Goal: Task Accomplishment & Management: Manage account settings

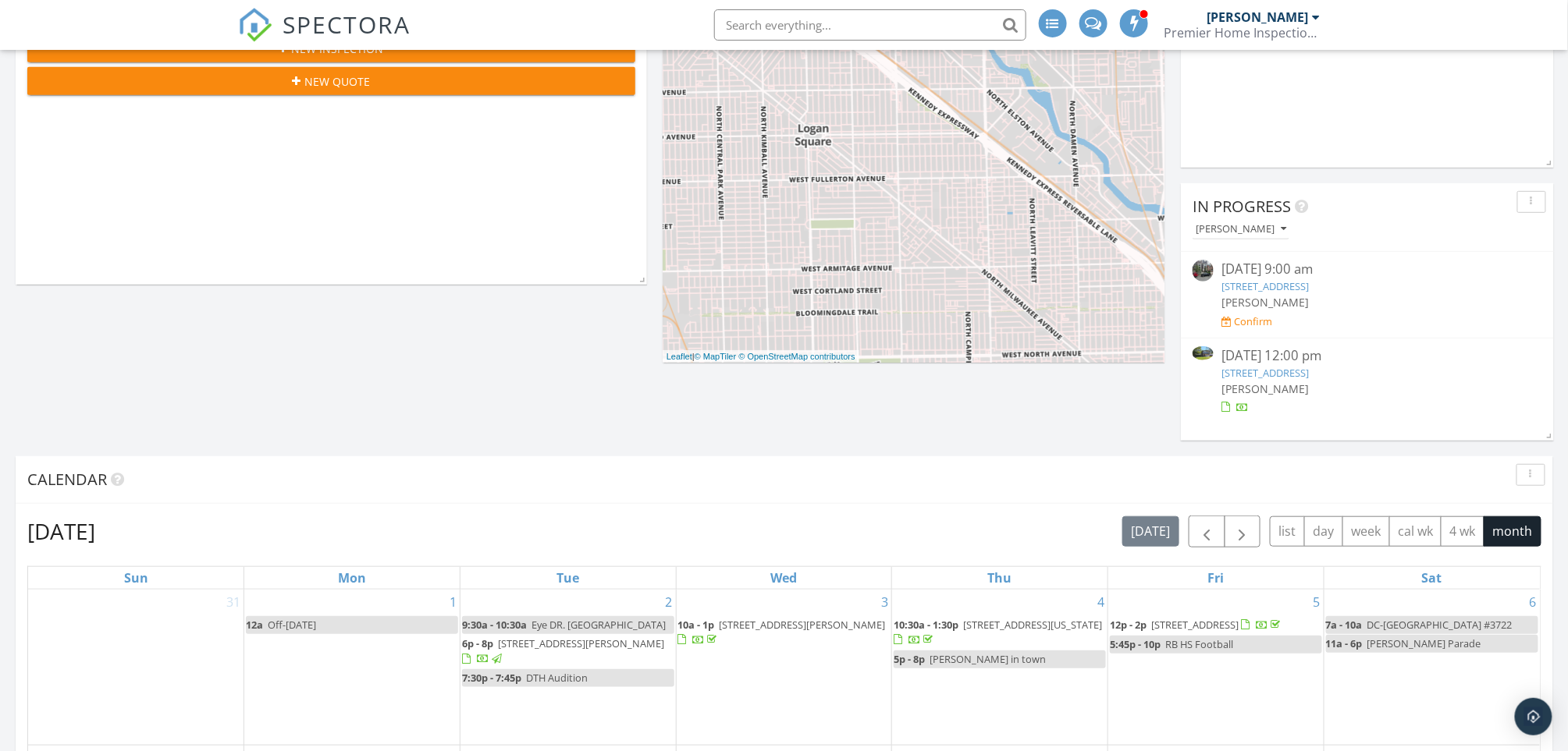
scroll to position [312, 0]
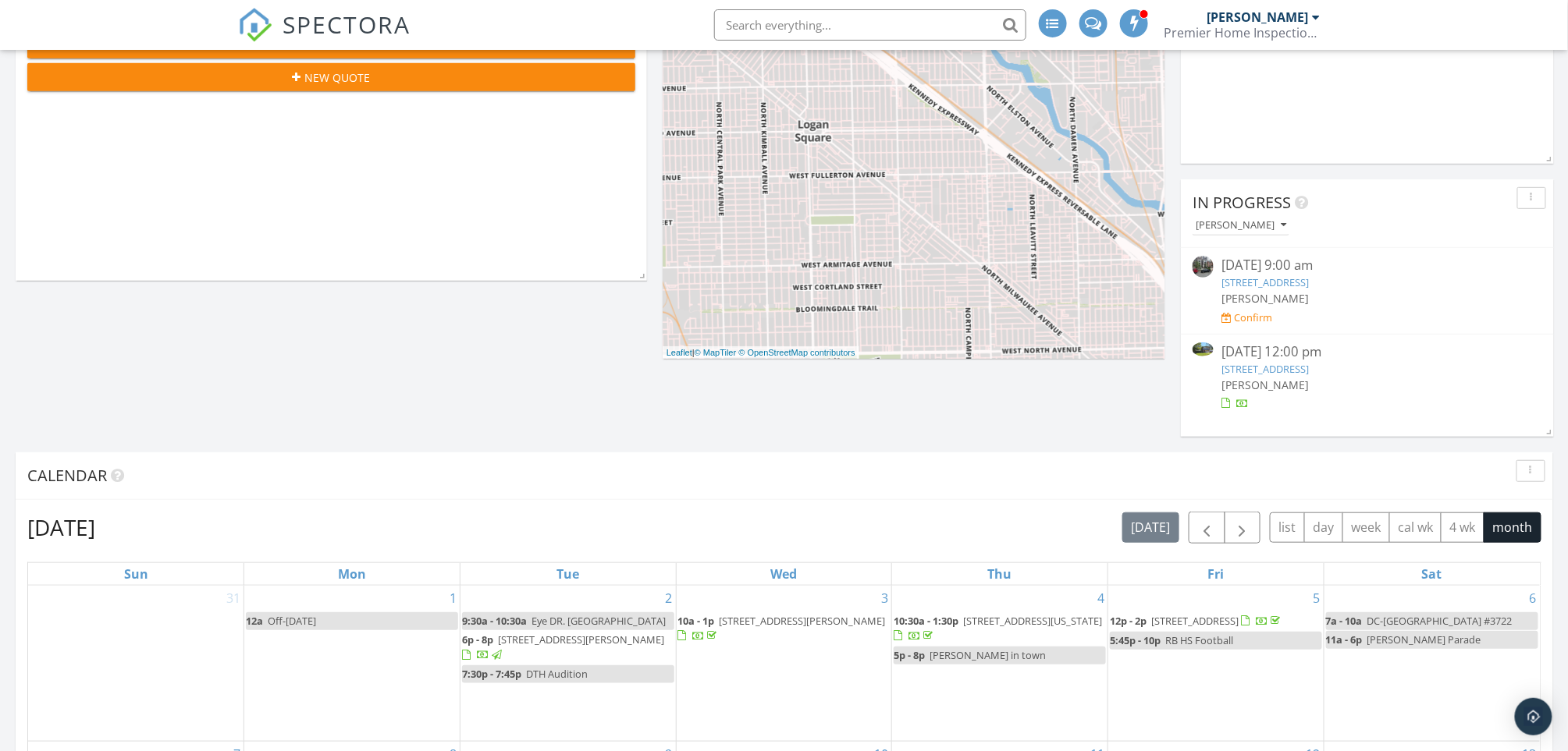
click at [1260, 372] on link "[STREET_ADDRESS]" at bounding box center [1264, 369] width 87 height 14
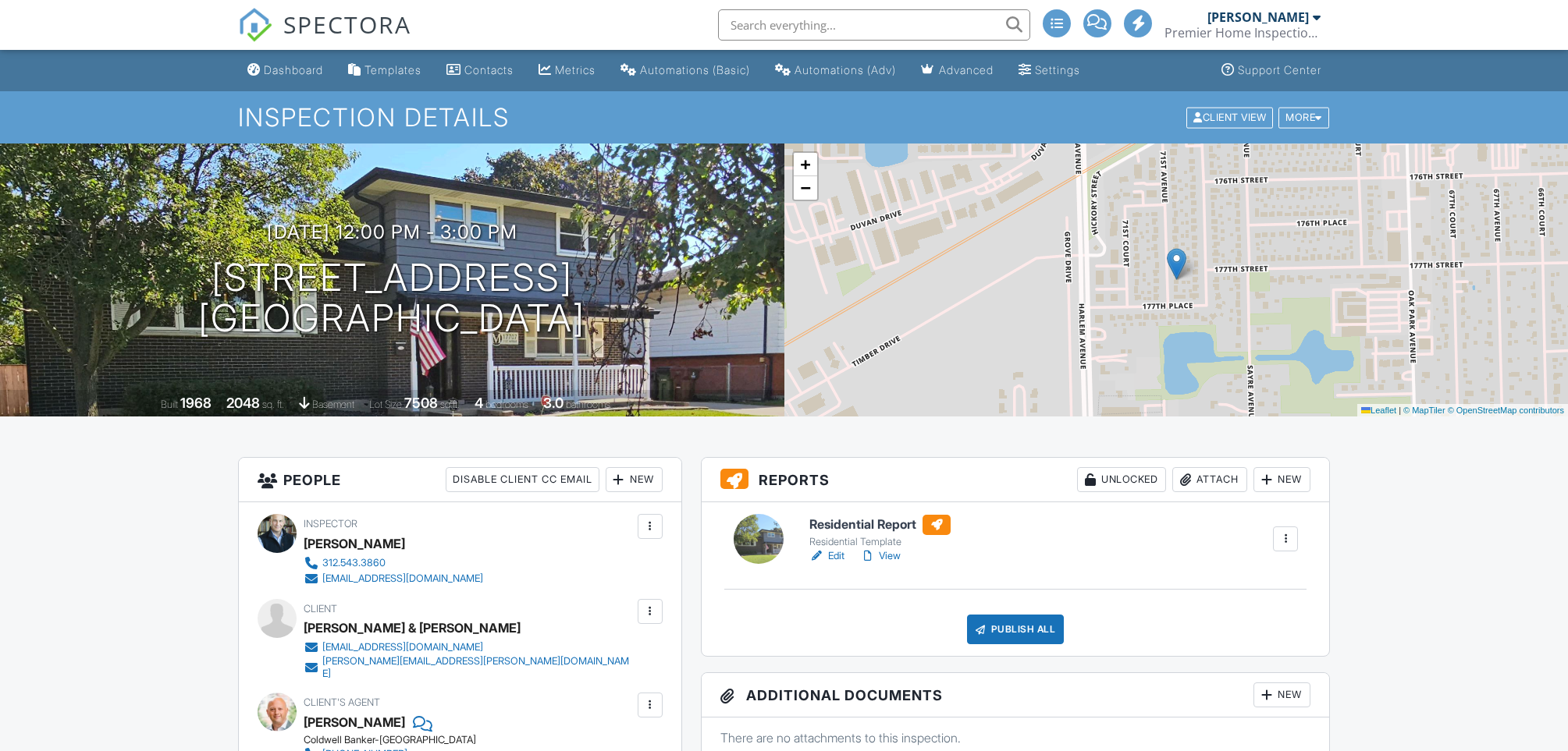
click at [891, 556] on link "View" at bounding box center [880, 556] width 41 height 16
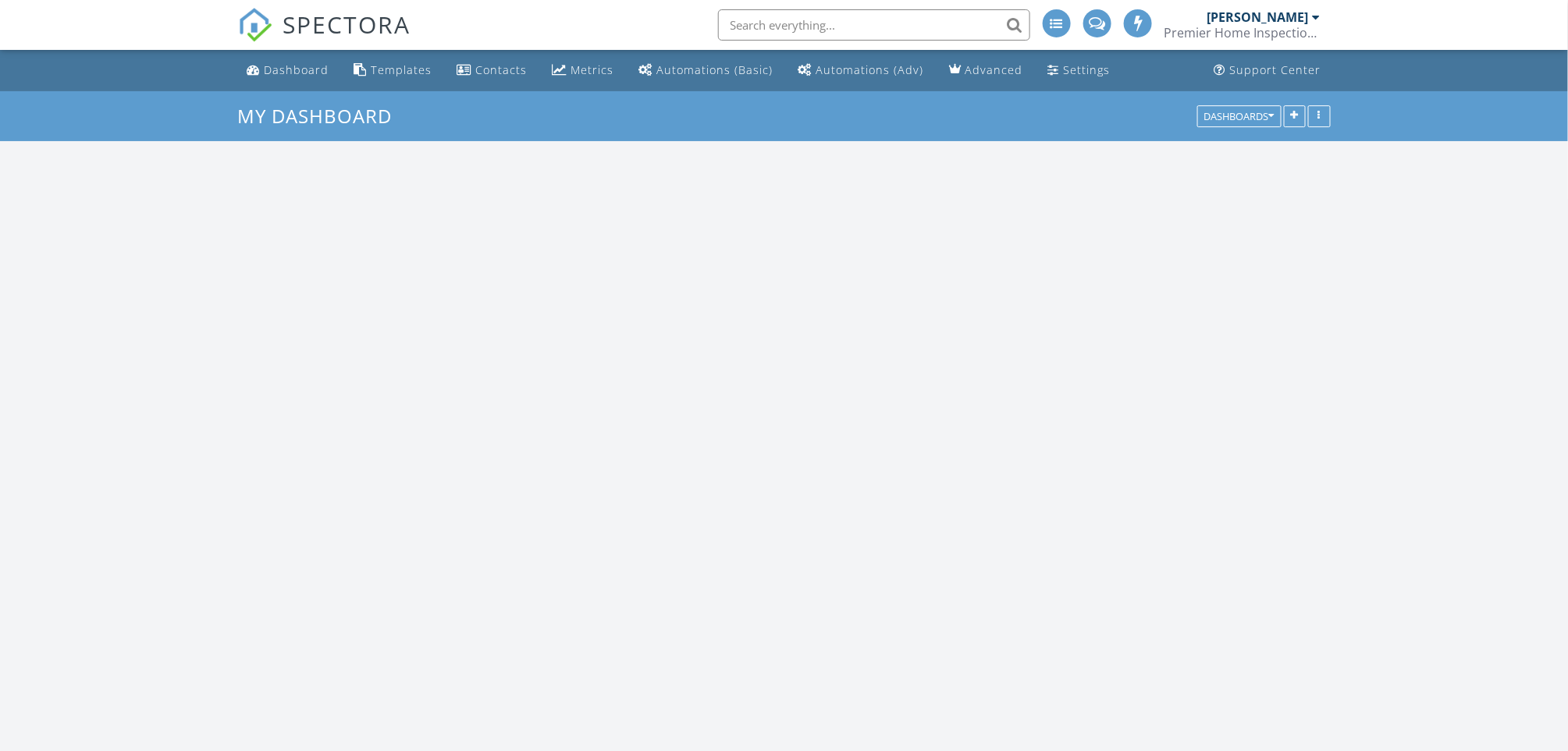
scroll to position [1919, 1601]
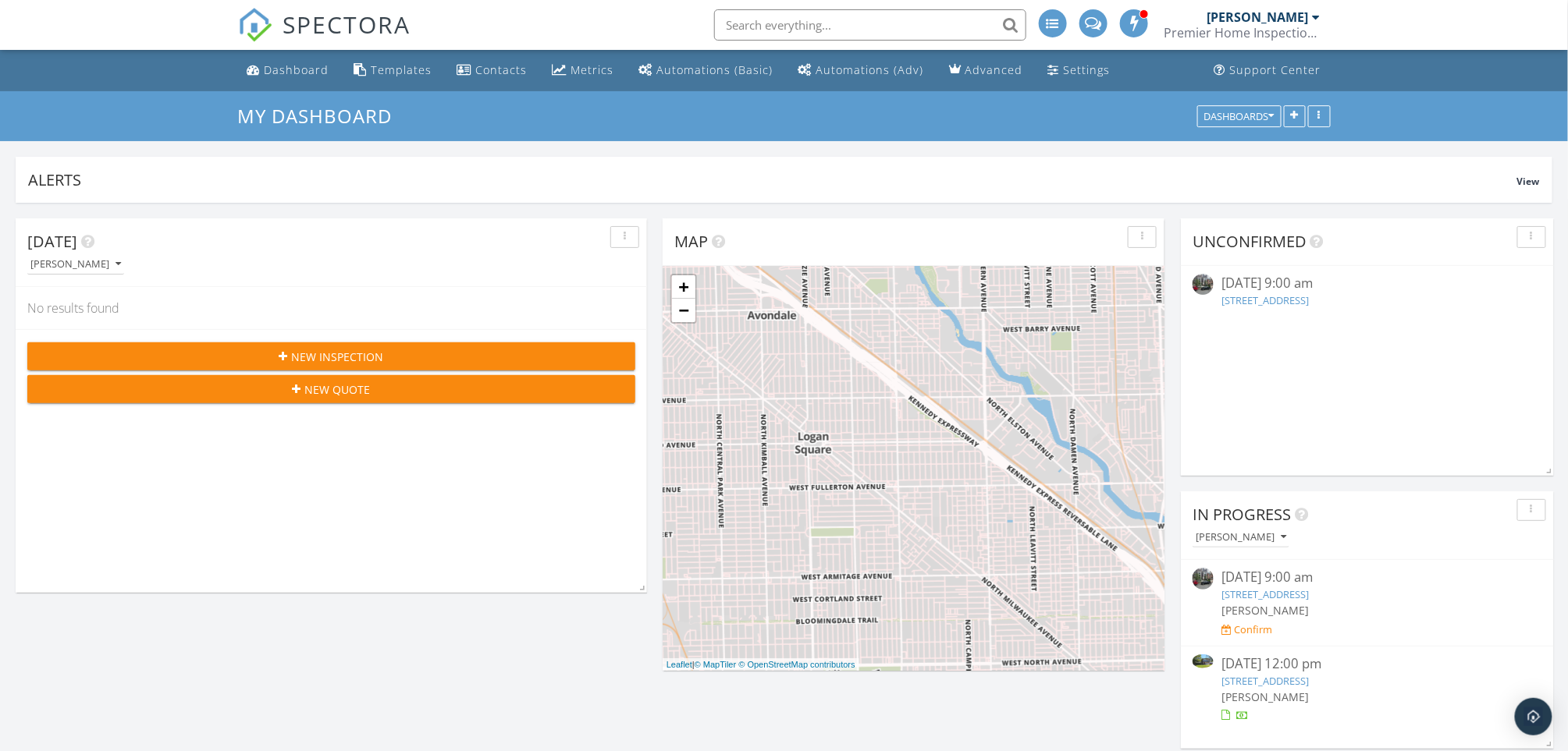
click at [1259, 679] on link "17707 71st Ave, Tinley Park, IL 60477" at bounding box center [1264, 681] width 87 height 14
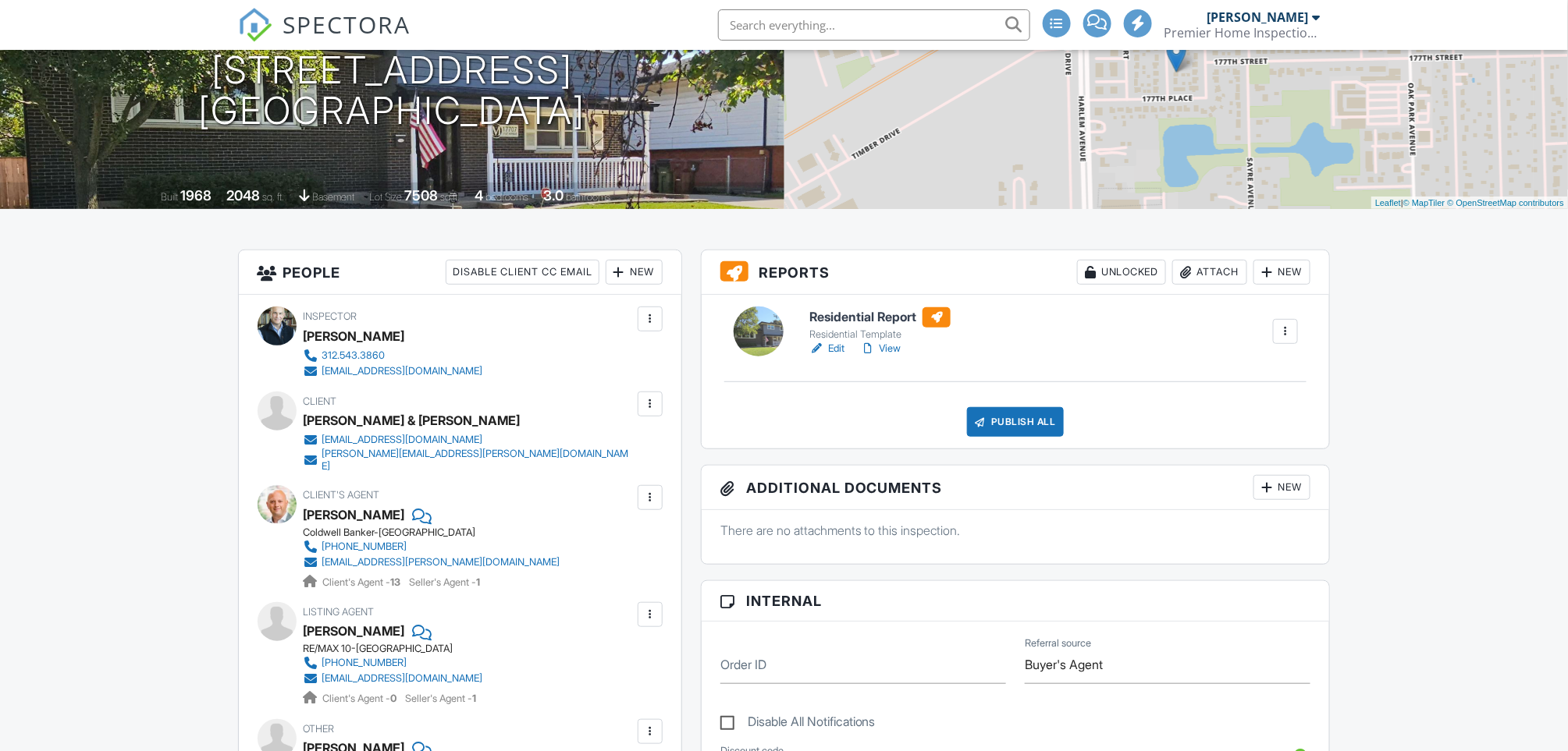
click at [837, 342] on link "Edit" at bounding box center [826, 348] width 35 height 16
